Goal: Use online tool/utility: Use online tool/utility

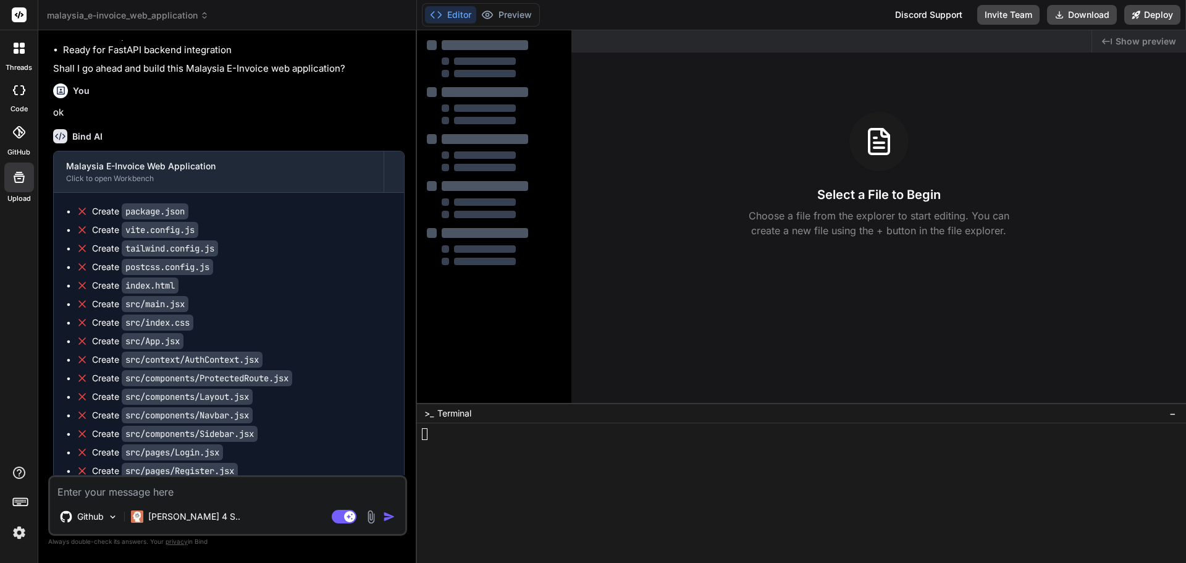
scroll to position [1241, 0]
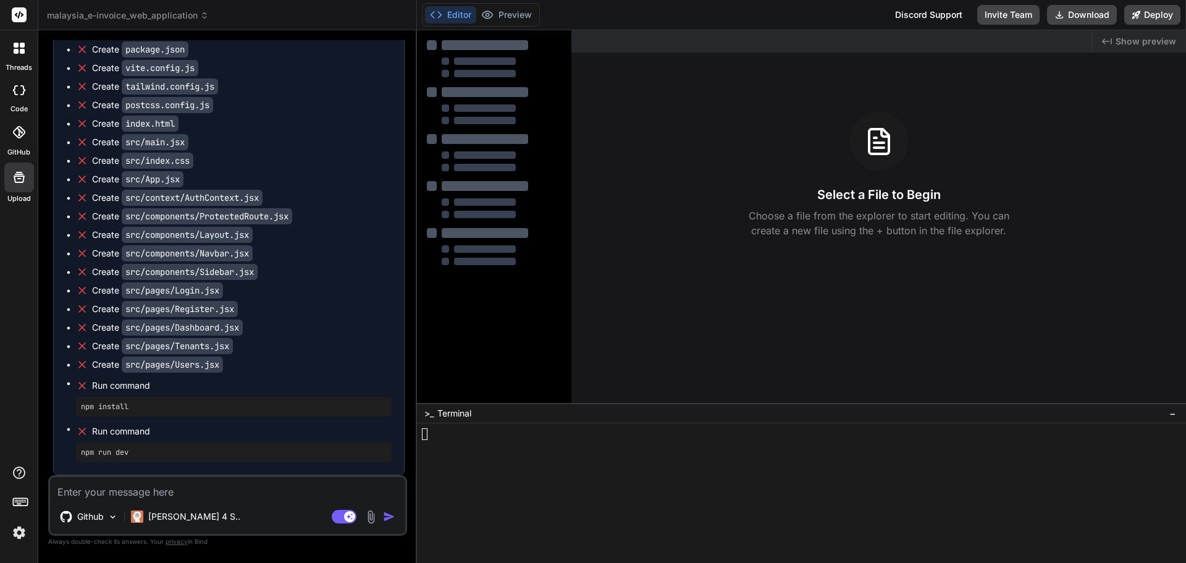
type textarea "r"
type textarea "x"
type textarea "re"
type textarea "x"
type textarea "ret"
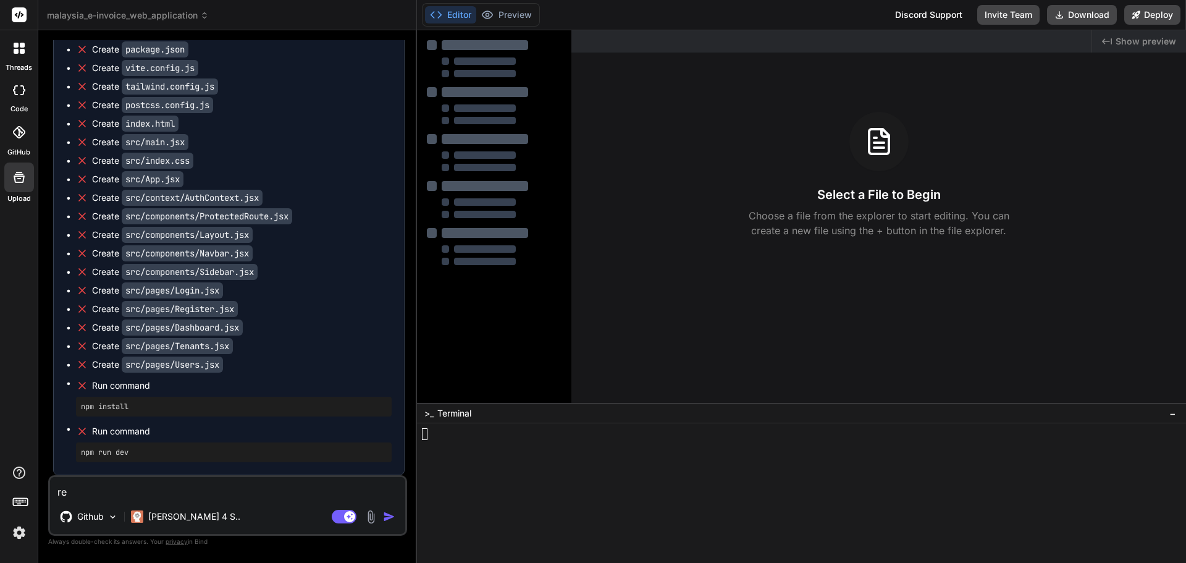
type textarea "x"
type textarea "retr"
type textarea "x"
type textarea "retry"
type textarea "x"
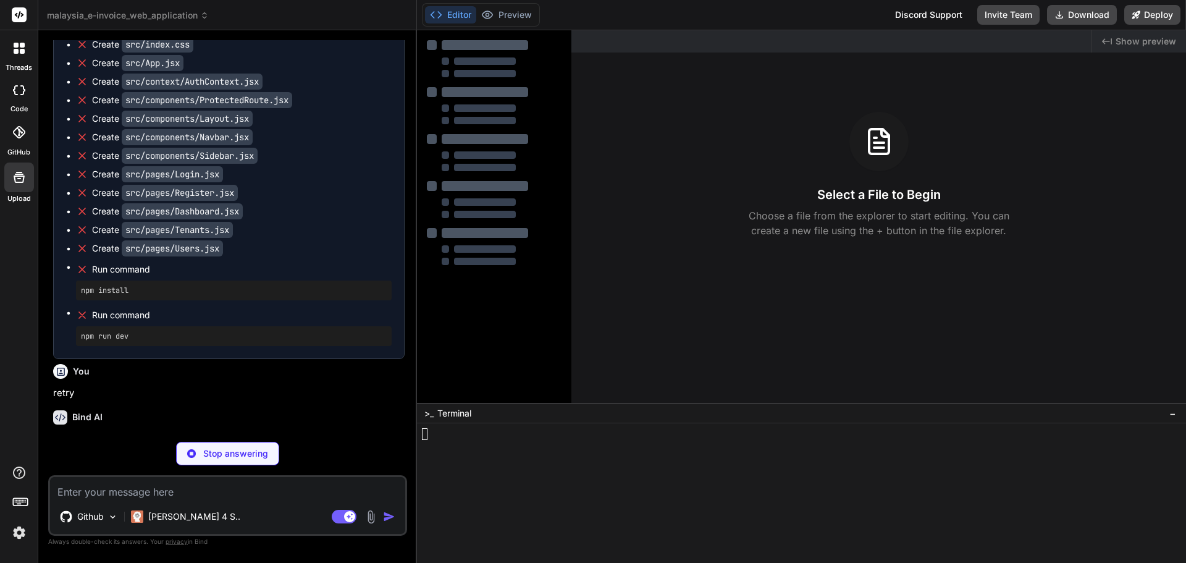
scroll to position [1369, 0]
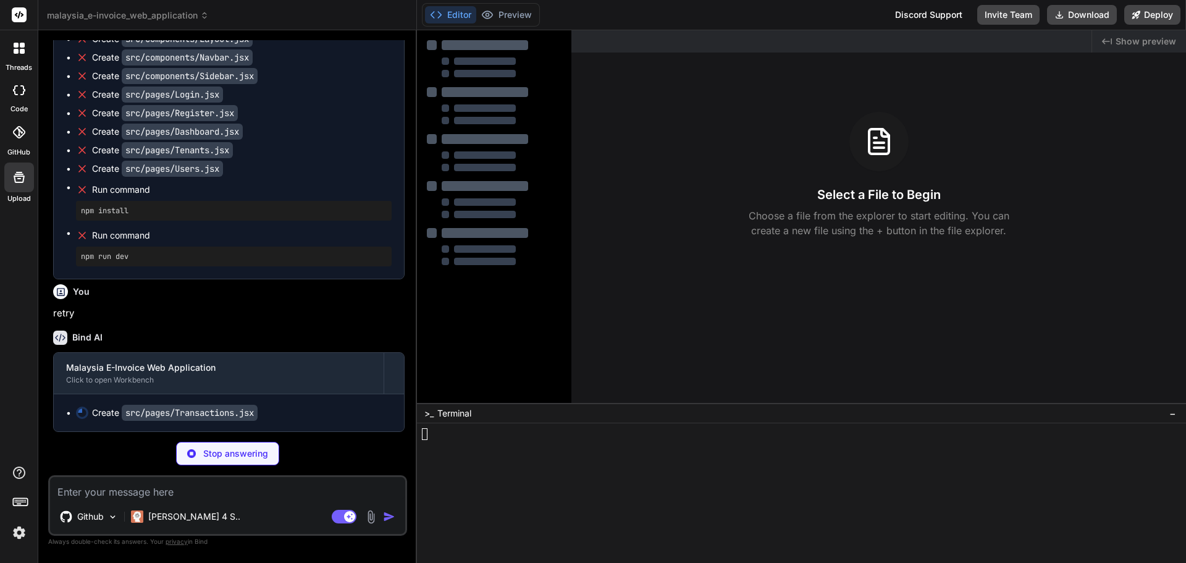
type textarea "x"
